Goal: Find specific page/section: Find specific page/section

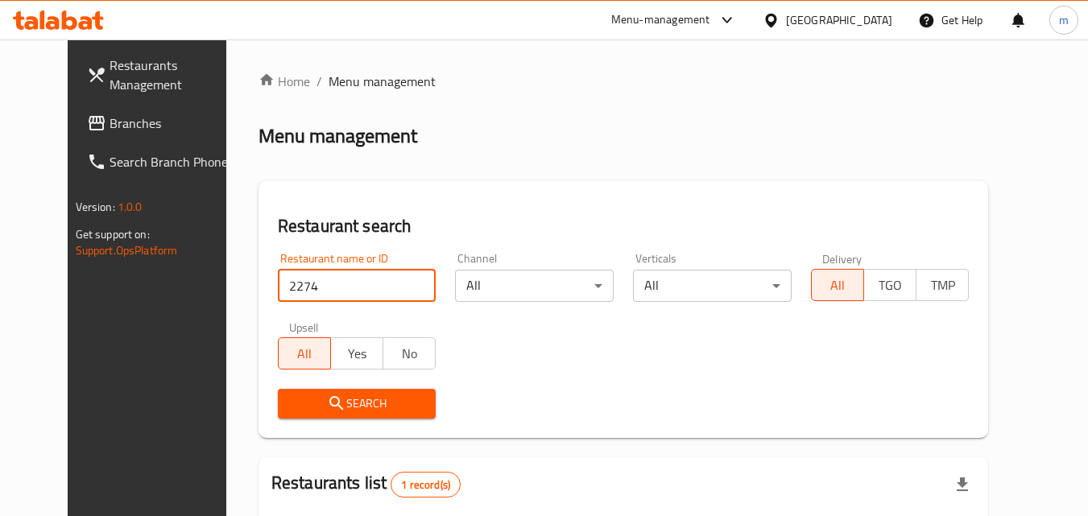
scroll to position [188, 0]
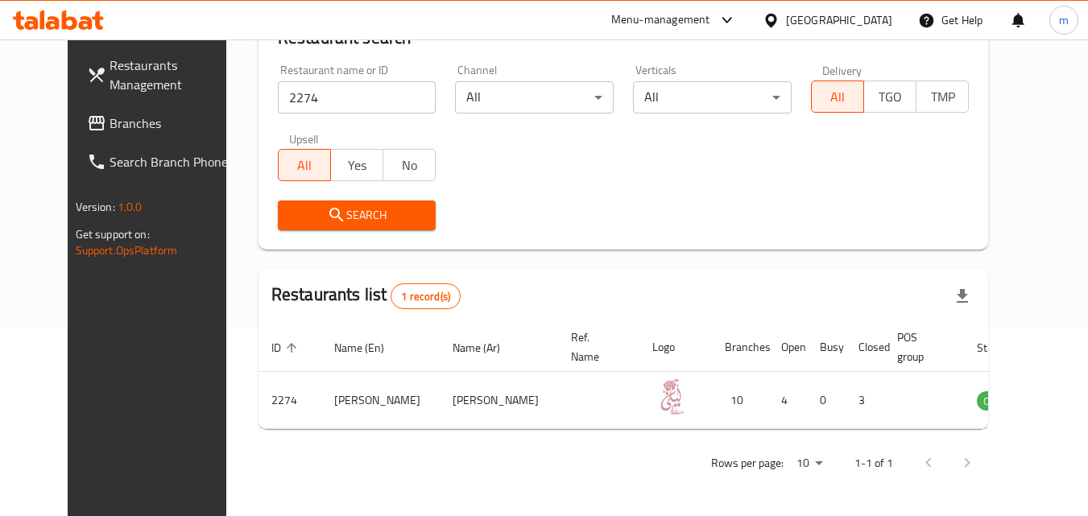
click at [832, 20] on div "United Arab Emirates" at bounding box center [839, 20] width 106 height 18
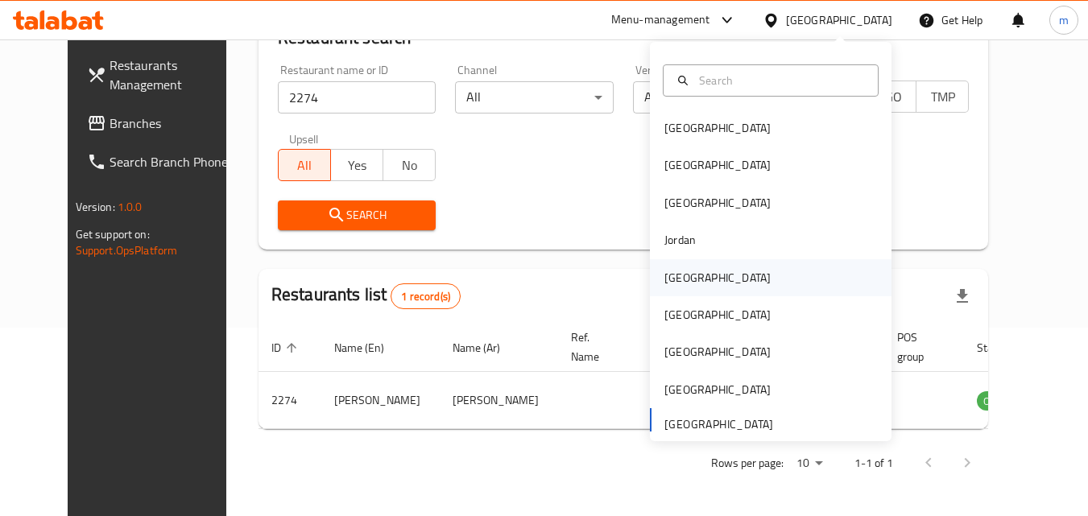
click at [692, 275] on div "[GEOGRAPHIC_DATA]" at bounding box center [718, 277] width 132 height 37
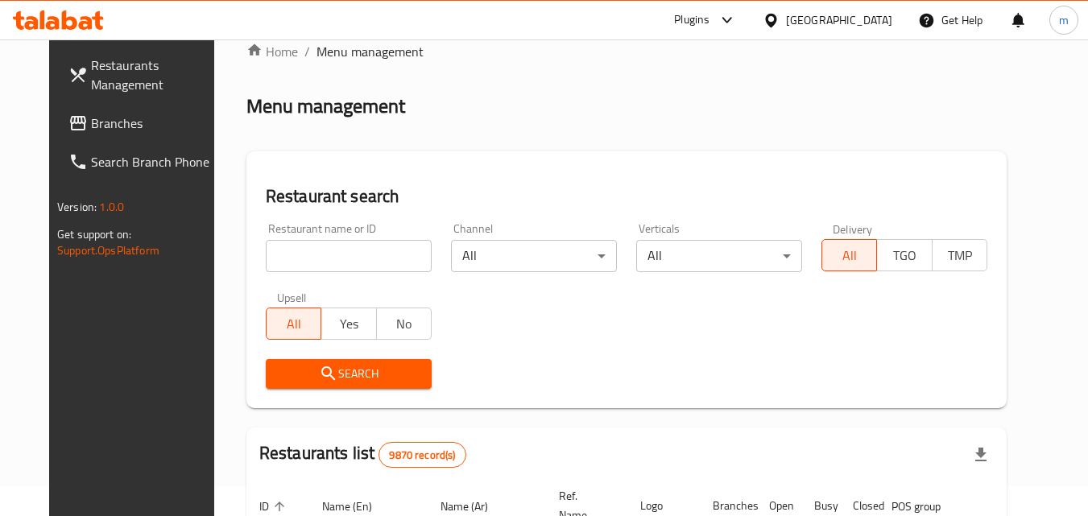
scroll to position [27, 0]
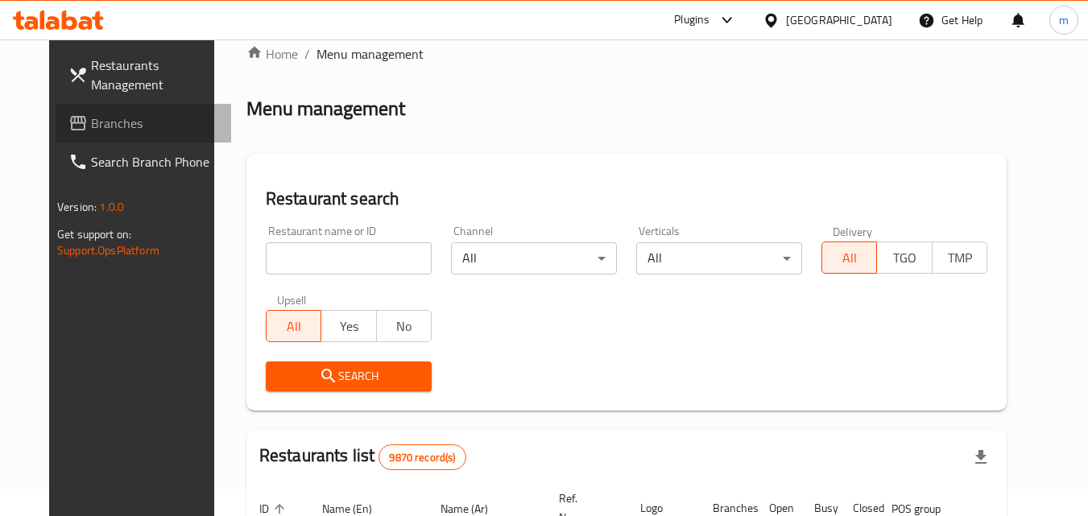
click at [91, 132] on span "Branches" at bounding box center [154, 123] width 127 height 19
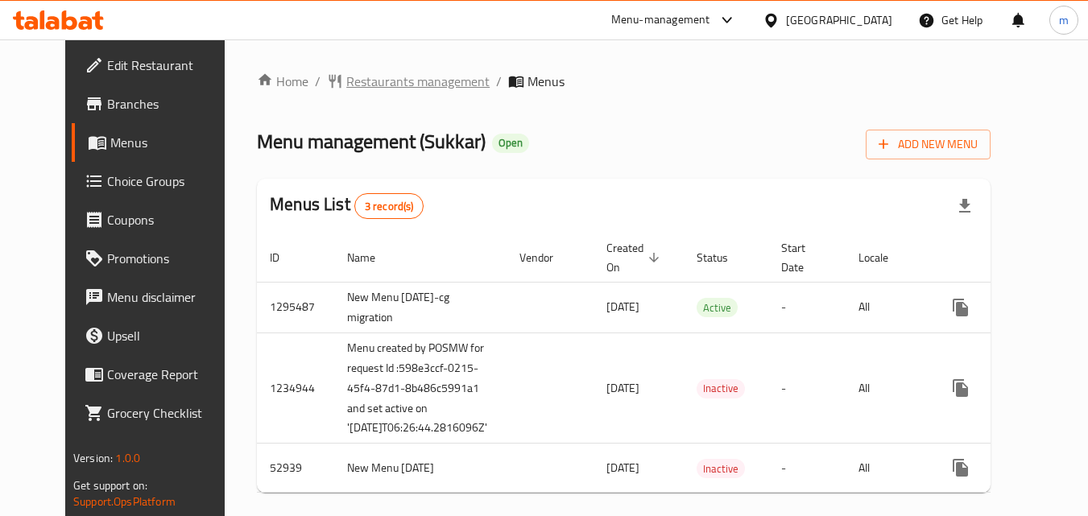
click at [359, 85] on span "Restaurants management" at bounding box center [417, 81] width 143 height 19
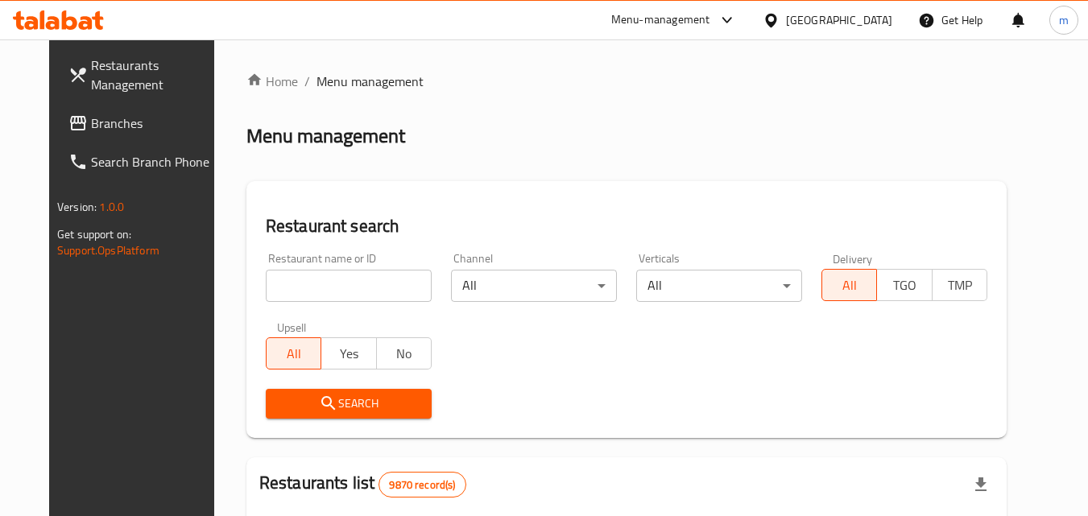
click at [355, 295] on input "search" at bounding box center [349, 286] width 166 height 32
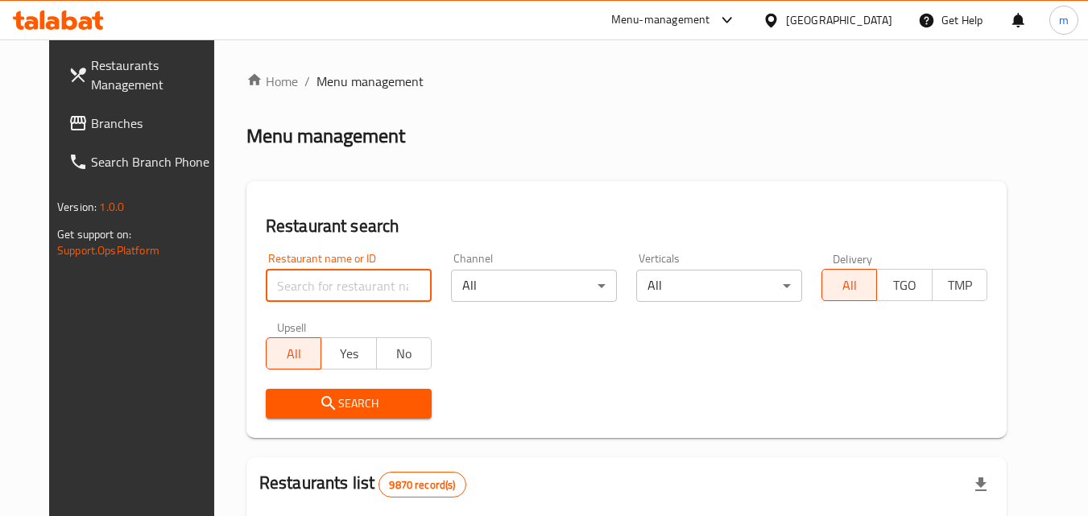
paste input "3920"
type input "3920"
click button "Search" at bounding box center [349, 404] width 166 height 30
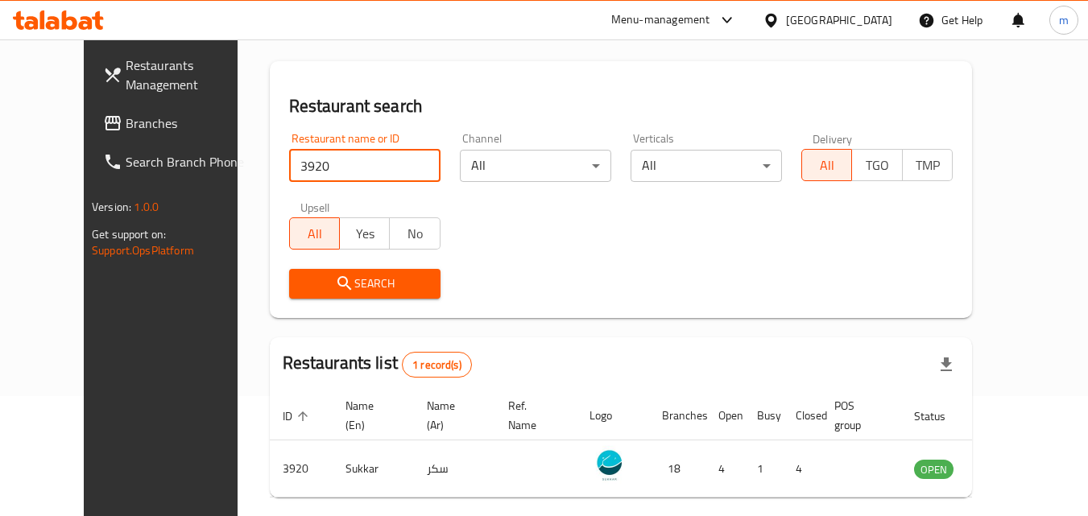
scroll to position [188, 0]
